Goal: Information Seeking & Learning: Understand process/instructions

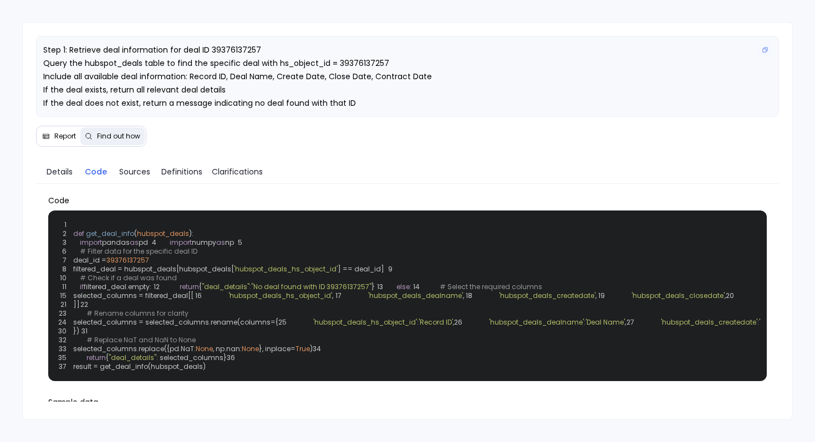
scroll to position [385, 0]
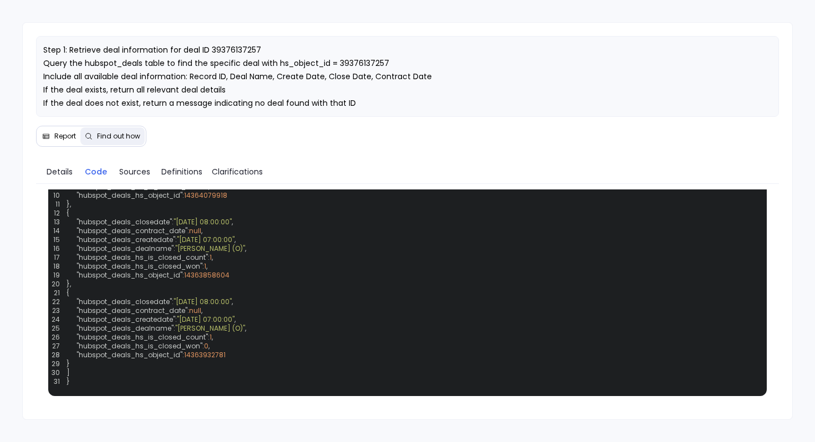
click at [63, 141] on span "Report" at bounding box center [65, 136] width 22 height 9
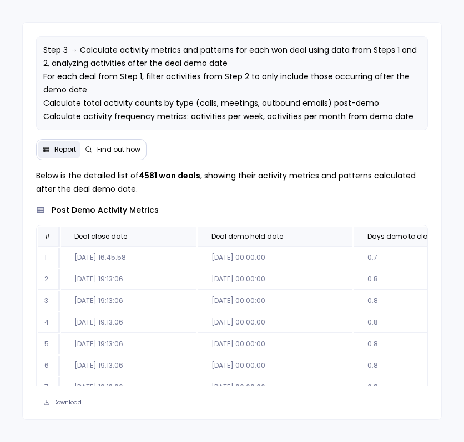
click at [104, 150] on span "Find out how" at bounding box center [118, 149] width 43 height 9
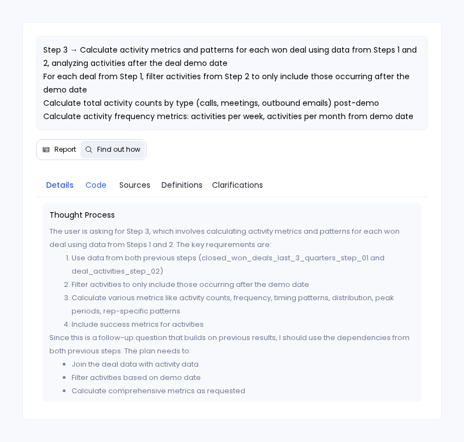
click at [93, 184] on span "Code" at bounding box center [95, 185] width 21 height 12
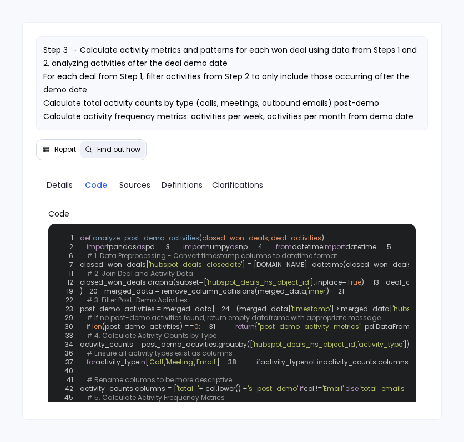
drag, startPoint x: 211, startPoint y: 301, endPoint x: 269, endPoint y: 302, distance: 57.7
copy span "demo_held_date"
click at [50, 152] on span "Report" at bounding box center [59, 149] width 34 height 9
